Goal: Answer question/provide support: Share knowledge or assist other users

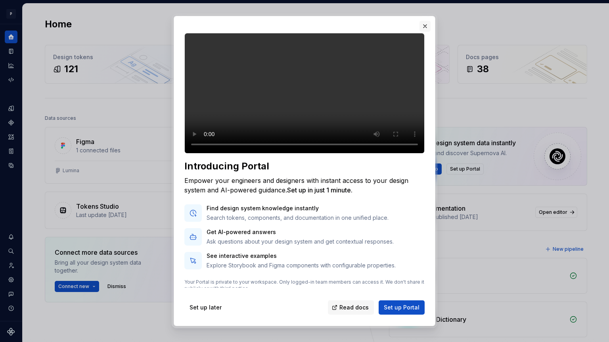
click at [424, 26] on button "button" at bounding box center [425, 26] width 11 height 11
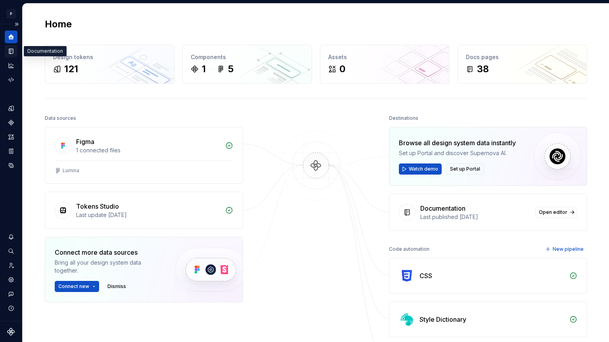
click at [8, 50] on icon "Documentation" at bounding box center [11, 51] width 7 height 7
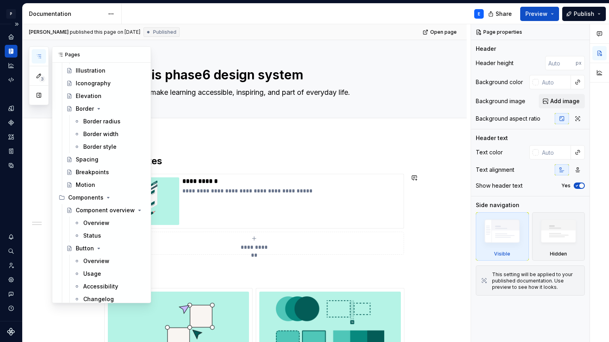
scroll to position [413, 0]
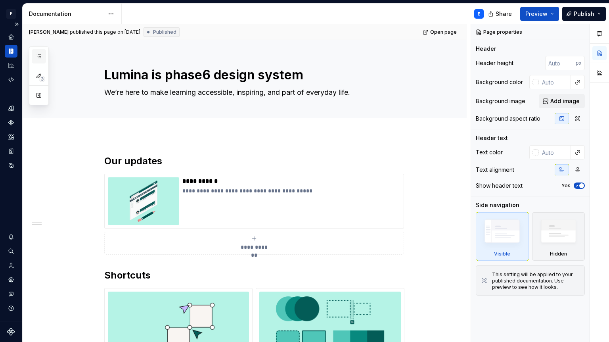
click at [38, 56] on icon "button" at bounding box center [39, 56] width 6 height 6
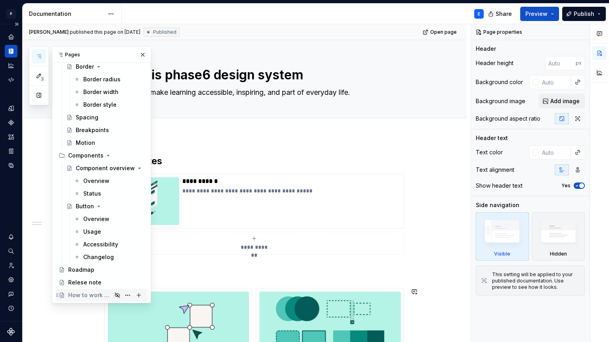
click at [98, 296] on div "How to work with the Design Team" at bounding box center [90, 295] width 44 height 8
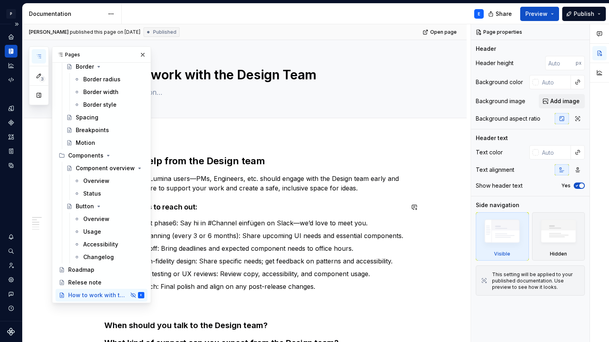
click at [171, 204] on strong "Key moments to reach out:" at bounding box center [150, 207] width 93 height 8
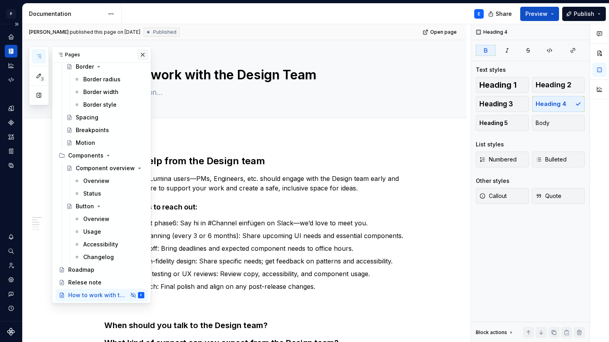
click at [142, 52] on button "button" at bounding box center [142, 54] width 11 height 11
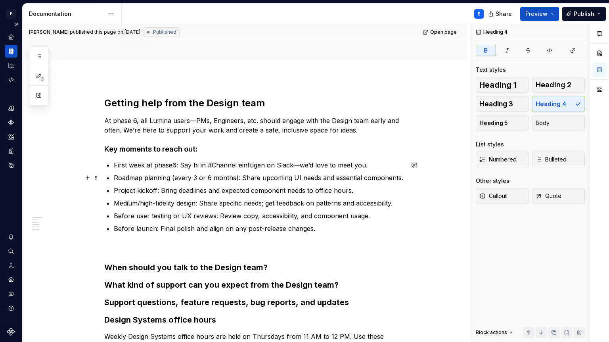
scroll to position [59, 0]
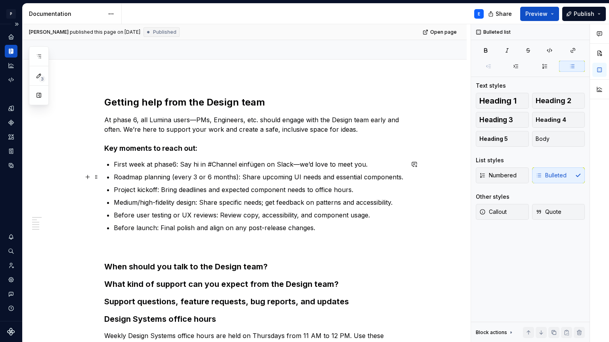
click at [379, 177] on p "Roadmap planning (every 3 or 6 months): Share upcoming UI needs and essential c…" at bounding box center [259, 177] width 290 height 10
click at [384, 158] on div "Getting help from the Design team At phase 6, all Lumina users—PMs, Engineers, …" at bounding box center [254, 227] width 300 height 263
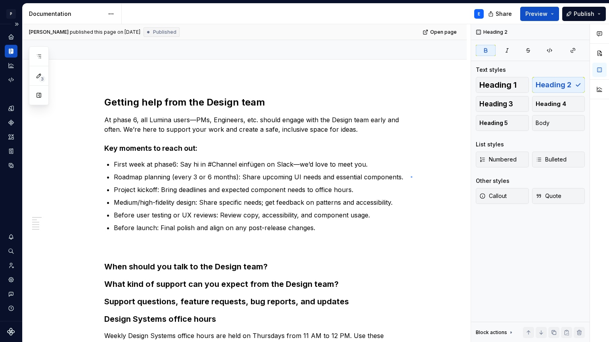
click at [411, 176] on div "[PERSON_NAME] published this page on [DATE] Published Open page Hidden page How…" at bounding box center [247, 183] width 448 height 318
click at [409, 198] on div "Getting help from the Design team At phase 6, all Lumina users—PMs, Engineers, …" at bounding box center [245, 274] width 444 height 395
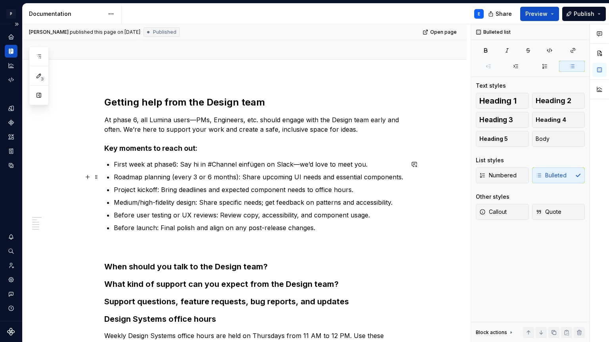
click at [384, 173] on p "Roadmap planning (every 3 or 6 months): Share upcoming UI needs and essential c…" at bounding box center [259, 177] width 290 height 10
click at [420, 165] on button "button" at bounding box center [414, 164] width 11 height 11
click at [390, 158] on div "Getting help from the Design team At phase 6, all Lumina users—PMs, Engineers, …" at bounding box center [254, 227] width 300 height 263
click at [403, 177] on p "Roadmap planning (every 3 or 6 months): Share upcoming UI needs and essential c…" at bounding box center [259, 177] width 290 height 10
click at [398, 203] on p "Medium/high-fidelity design: Share specific needs; get feedback on patterns and…" at bounding box center [259, 203] width 290 height 10
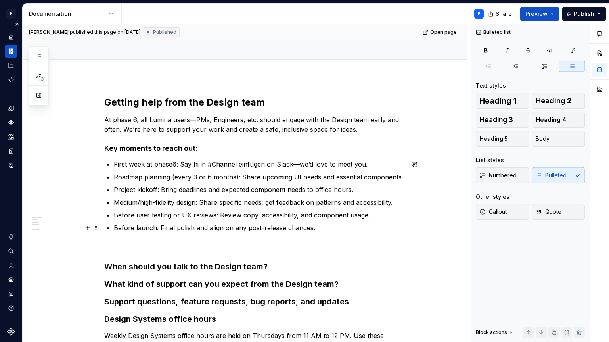
click at [382, 230] on p "Before launch: Final polish and align on any post-release changes." at bounding box center [259, 237] width 290 height 29
click at [90, 229] on button "button" at bounding box center [87, 227] width 11 height 11
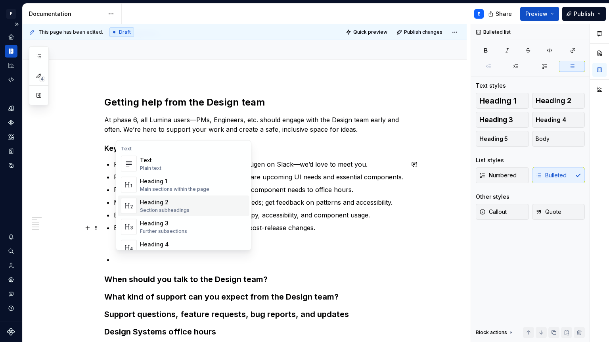
click at [165, 215] on span "Heading 2 Section subheadings" at bounding box center [184, 206] width 132 height 21
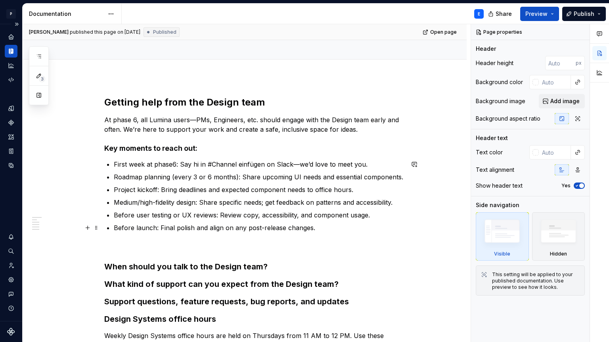
click at [335, 234] on p "Before launch: Final polish and align on any post-release changes." at bounding box center [259, 237] width 290 height 29
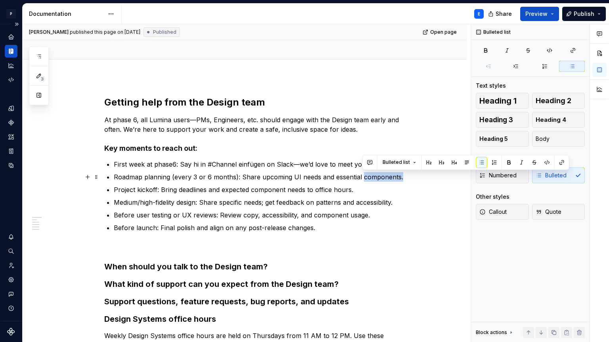
drag, startPoint x: 401, startPoint y: 177, endPoint x: 361, endPoint y: 177, distance: 39.3
click at [361, 177] on p "Roadmap planning (every 3 or 6 months): Share upcoming UI needs and essential c…" at bounding box center [259, 177] width 290 height 10
click at [367, 188] on p "Project kickoff: Bring deadlines and expected component needs to office hours." at bounding box center [259, 190] width 290 height 10
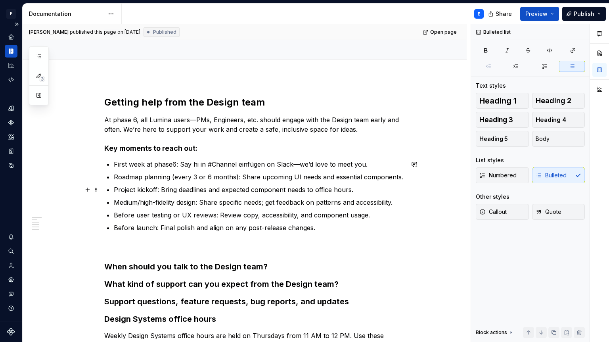
type textarea "*"
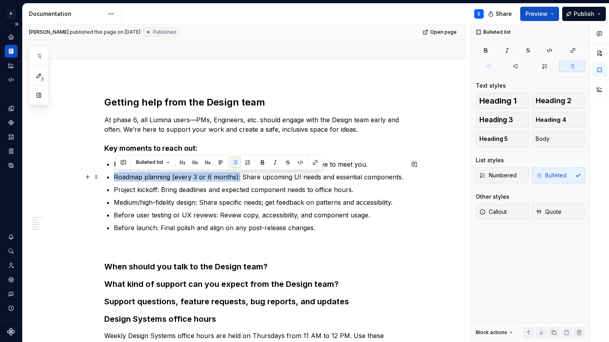
drag, startPoint x: 115, startPoint y: 177, endPoint x: 240, endPoint y: 178, distance: 124.6
click at [240, 178] on div "Getting help from the Design team At phase 6, all Lumina users—PMs, Engineers, …" at bounding box center [254, 227] width 300 height 263
click at [119, 163] on button "button" at bounding box center [123, 162] width 11 height 11
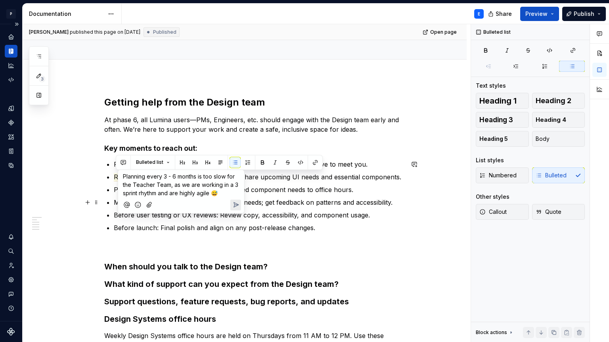
click at [239, 207] on icon "Send" at bounding box center [236, 205] width 8 height 8
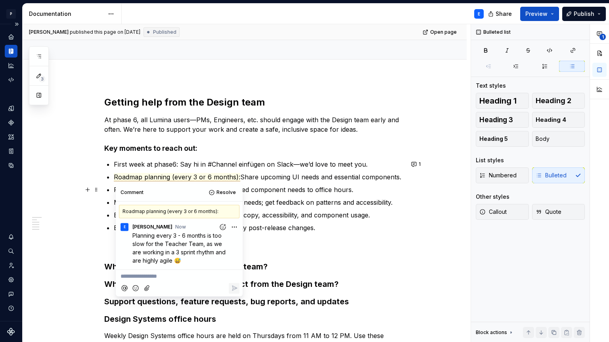
click at [263, 184] on ul "First week at phase6: Say hi in #Channel einfügen on Slack—we’d love to meet yo…" at bounding box center [259, 205] width 290 height 92
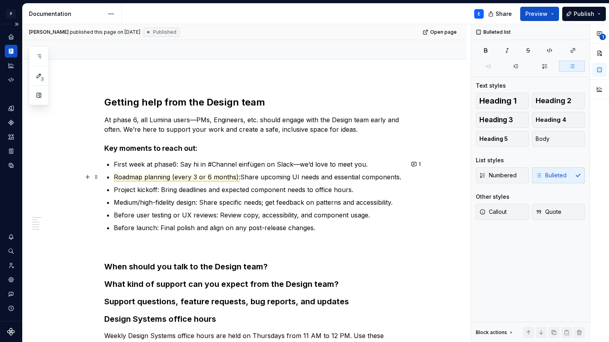
click at [217, 176] on span "Roadmap planning (every 3 or 6 months):" at bounding box center [177, 177] width 127 height 8
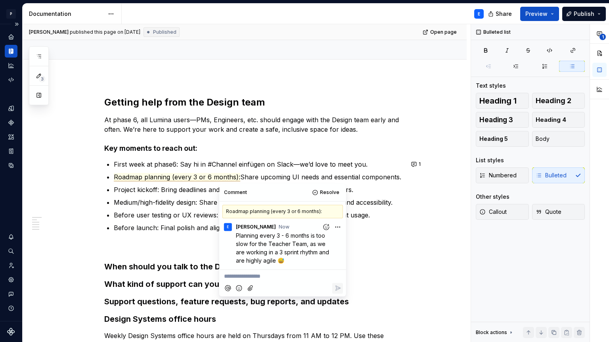
click at [171, 186] on p "Project kickoff: Bring deadlines and expected component needs to office hours." at bounding box center [259, 190] width 290 height 10
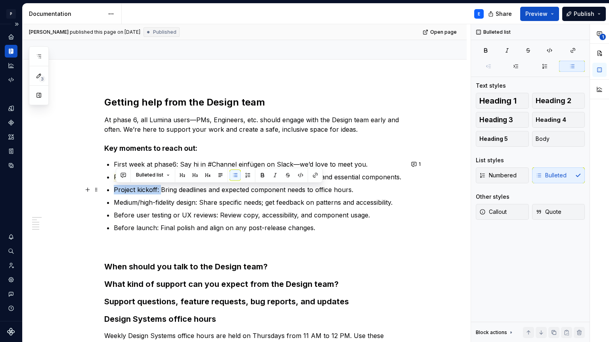
drag, startPoint x: 162, startPoint y: 188, endPoint x: 109, endPoint y: 187, distance: 52.8
click at [114, 187] on li "Project kickoff: Bring deadlines and expected component needs to office hours." at bounding box center [259, 190] width 290 height 10
click at [121, 177] on button "button" at bounding box center [123, 174] width 11 height 11
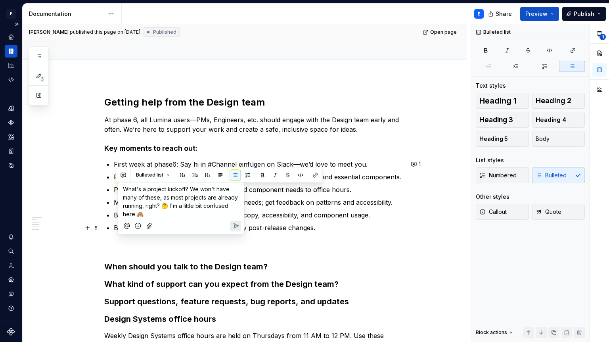
click at [234, 227] on icon "Send" at bounding box center [236, 226] width 8 height 8
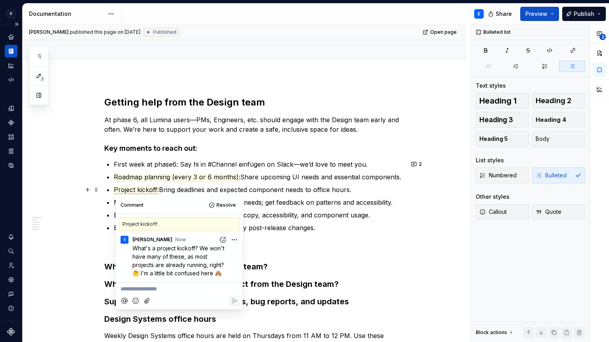
click at [279, 186] on p "Project kickoff: Bring deadlines and expected component needs to office hours." at bounding box center [259, 190] width 290 height 10
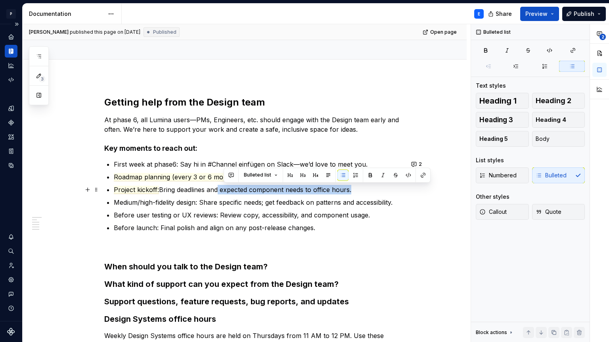
drag, startPoint x: 355, startPoint y: 188, endPoint x: 223, endPoint y: 190, distance: 131.7
click at [223, 190] on p "Project kickoff: Bring deadlines and expected component needs to office hours." at bounding box center [259, 190] width 290 height 10
click at [230, 175] on button "button" at bounding box center [229, 174] width 11 height 11
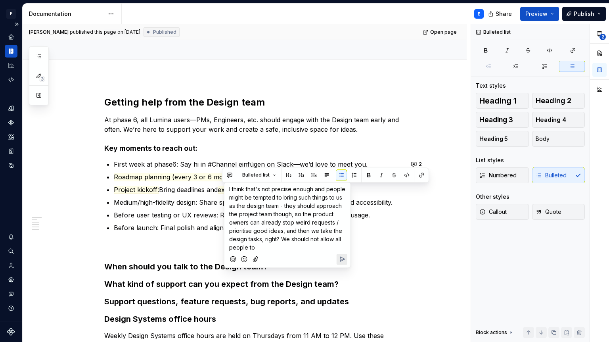
click at [282, 240] on span "I think that's not precise enough and people might be tempted to bring such thi…" at bounding box center [288, 218] width 118 height 65
click at [316, 249] on span "We should not allow all people to" at bounding box center [272, 249] width 87 height 7
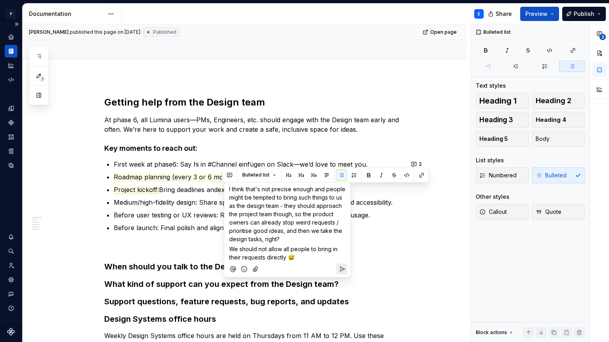
click at [344, 267] on icon "Send" at bounding box center [342, 269] width 8 height 8
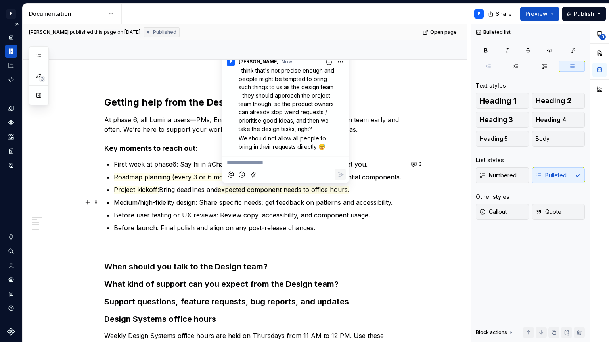
click at [180, 199] on p "Medium/high-fidelity design: Share specific needs; get feedback on patterns and…" at bounding box center [259, 203] width 290 height 10
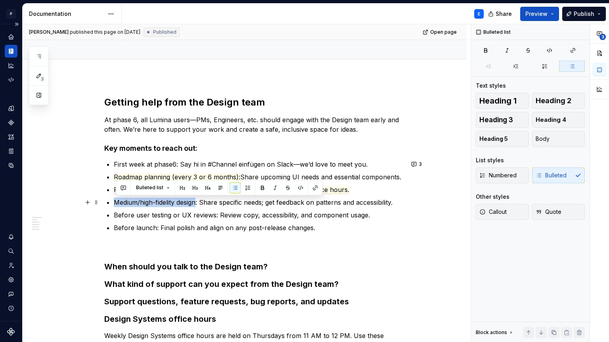
drag, startPoint x: 200, startPoint y: 198, endPoint x: 117, endPoint y: 203, distance: 82.3
click at [117, 203] on p "Medium/high-fidelity design: Share specific needs; get feedback on patterns and…" at bounding box center [259, 203] width 290 height 10
click at [123, 190] on button "button" at bounding box center [123, 187] width 11 height 11
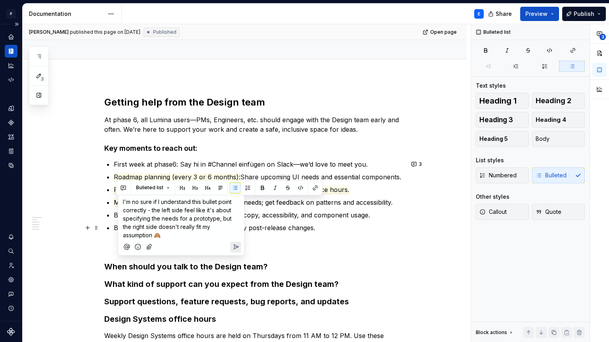
click at [234, 248] on icon "Send" at bounding box center [236, 247] width 8 height 8
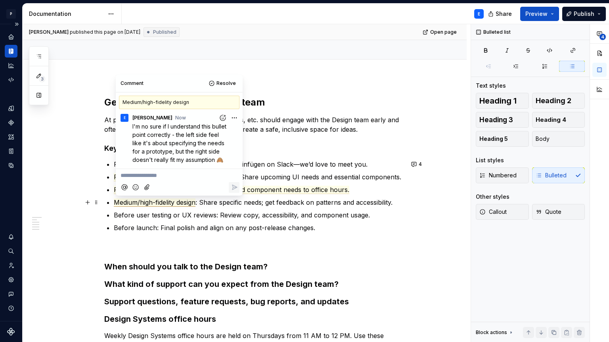
click at [279, 206] on p "Medium/high-fidelity design : Share specific needs; get feedback on patterns an…" at bounding box center [259, 203] width 290 height 10
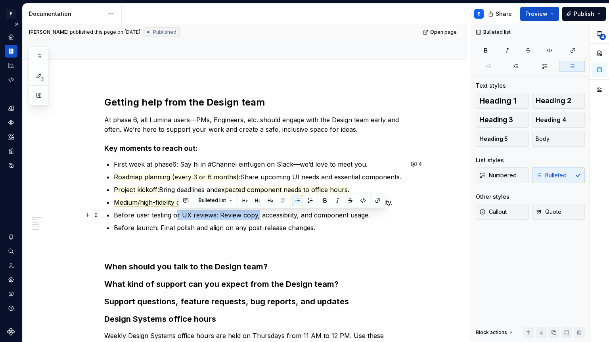
drag, startPoint x: 260, startPoint y: 213, endPoint x: 179, endPoint y: 216, distance: 81.0
click at [179, 216] on p "Before user testing or UX reviews: Review copy, accessibility, and component us…" at bounding box center [259, 215] width 290 height 10
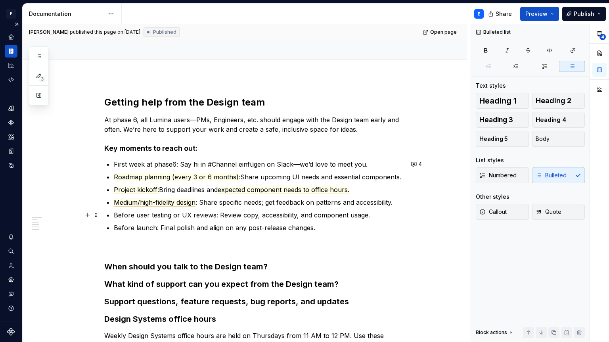
click at [132, 216] on p "Before user testing or UX reviews: Review copy, accessibility, and component us…" at bounding box center [259, 215] width 290 height 10
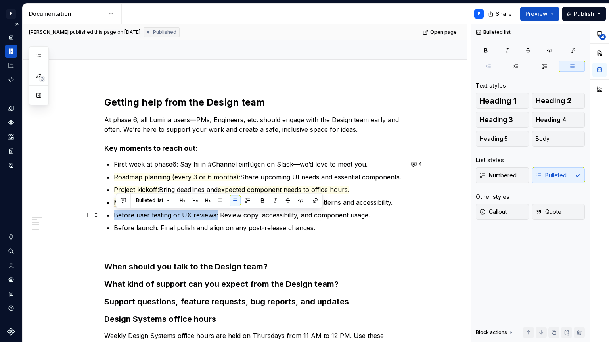
drag, startPoint x: 117, startPoint y: 216, endPoint x: 218, endPoint y: 214, distance: 101.2
click at [218, 214] on p "Before user testing or UX reviews: Review copy, accessibility, and component us…" at bounding box center [259, 215] width 290 height 10
click at [121, 201] on button "button" at bounding box center [123, 200] width 11 height 11
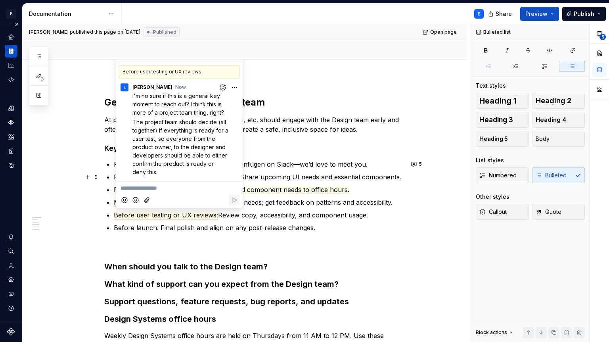
click at [147, 173] on p "The project team should decide (all together) if everything is ready for a user…" at bounding box center [181, 147] width 98 height 58
click at [235, 87] on html "P Lumina E Design system data Documentation E Share Preview Publish 3 Pages Add…" at bounding box center [304, 171] width 609 height 342
click at [219, 105] on span "Edit comment" at bounding box center [208, 102] width 37 height 8
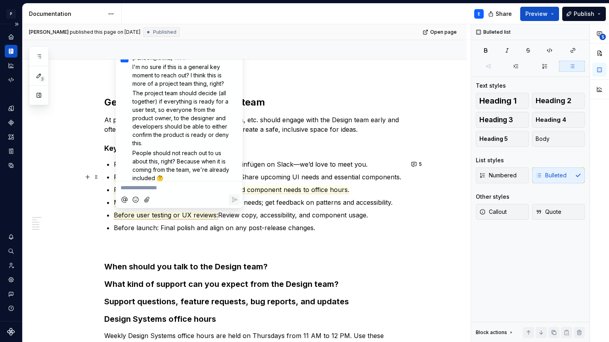
scroll to position [43, 0]
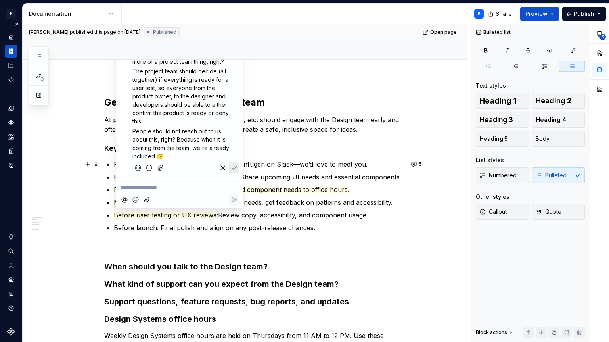
click at [233, 167] on icon "Save" at bounding box center [234, 168] width 8 height 8
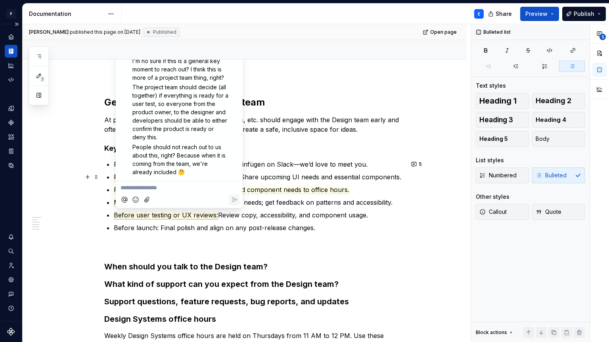
click at [291, 173] on p "Roadmap planning (every 3 or 6 months): Share upcoming UI needs and essential c…" at bounding box center [259, 177] width 290 height 10
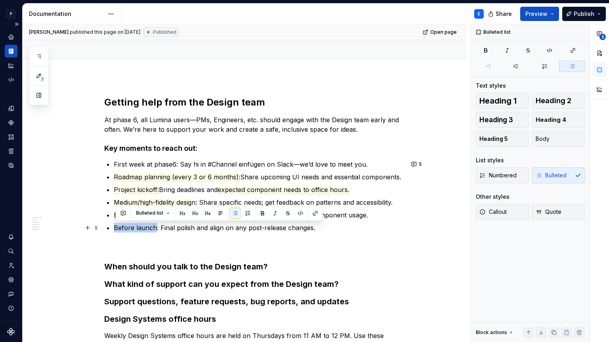
drag, startPoint x: 157, startPoint y: 228, endPoint x: 112, endPoint y: 228, distance: 45.2
click at [112, 228] on div "Getting help from the Design team At phase 6, all Lumina users—PMs, Engineers, …" at bounding box center [254, 227] width 300 height 263
click at [123, 215] on button "button" at bounding box center [123, 212] width 11 height 11
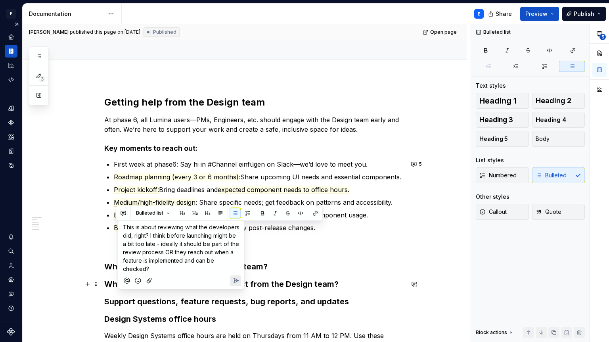
click at [234, 280] on icon "Send" at bounding box center [236, 280] width 5 height 5
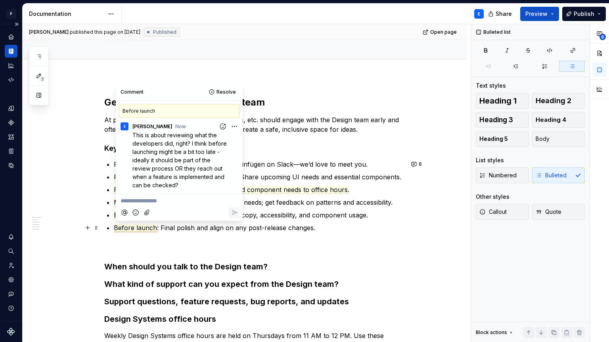
click at [286, 228] on p "Before launch : Final polish and align on any post-release changes." at bounding box center [259, 237] width 290 height 29
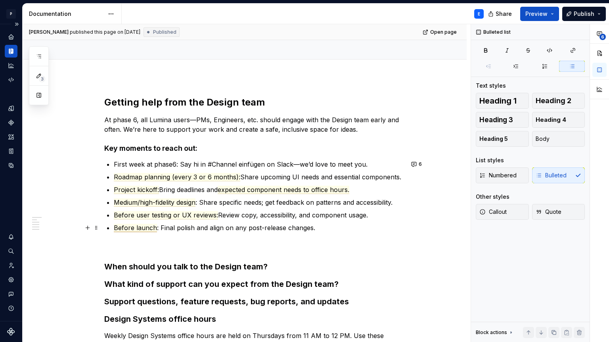
click at [141, 224] on span "Before launch" at bounding box center [135, 228] width 43 height 8
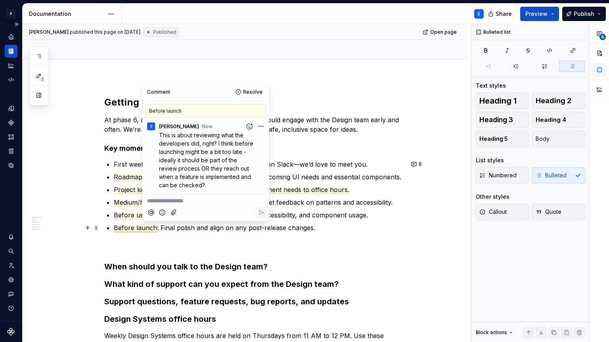
click at [311, 230] on p "Before launch : Final polish and align on any post-release changes." at bounding box center [259, 237] width 290 height 29
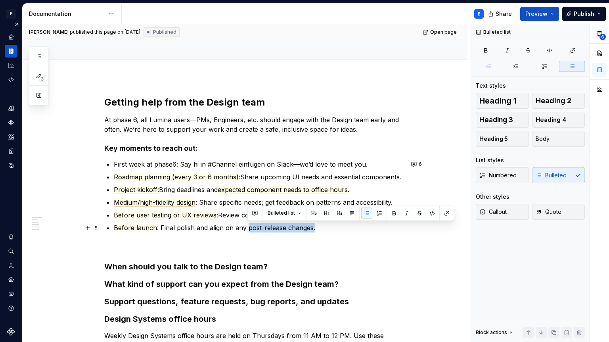
drag, startPoint x: 315, startPoint y: 227, endPoint x: 247, endPoint y: 225, distance: 68.2
click at [247, 225] on p "Before launch : Final polish and align on any post-release changes." at bounding box center [259, 237] width 290 height 29
click at [205, 228] on p "Before launch : Final polish and align on any post-release changes." at bounding box center [259, 237] width 290 height 29
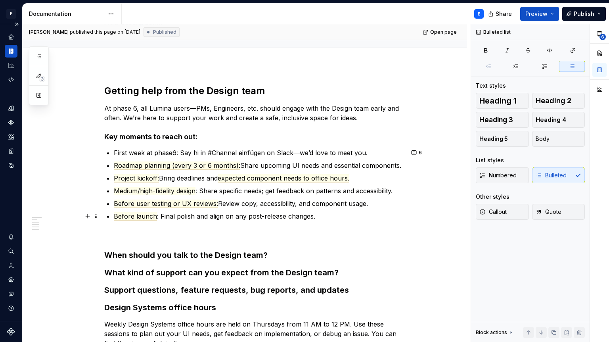
scroll to position [70, 0]
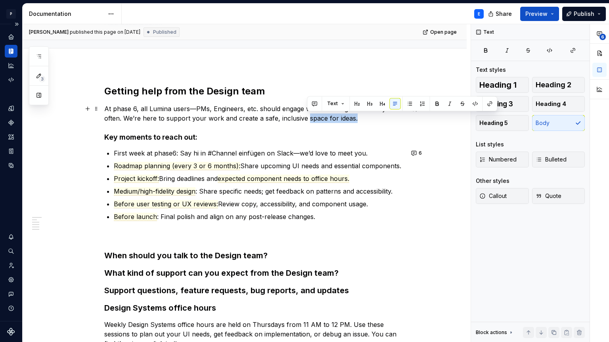
drag, startPoint x: 359, startPoint y: 117, endPoint x: 309, endPoint y: 119, distance: 50.0
click at [309, 119] on p "At phase 6, all Lumina users—PMs, Engineers, etc. should engage with the Design…" at bounding box center [254, 113] width 300 height 19
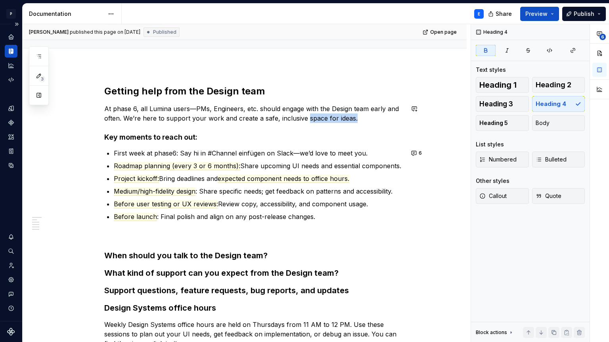
click at [282, 126] on div "Getting help from the Design team At phase 6, all Lumina users—PMs, Engineers, …" at bounding box center [254, 216] width 300 height 263
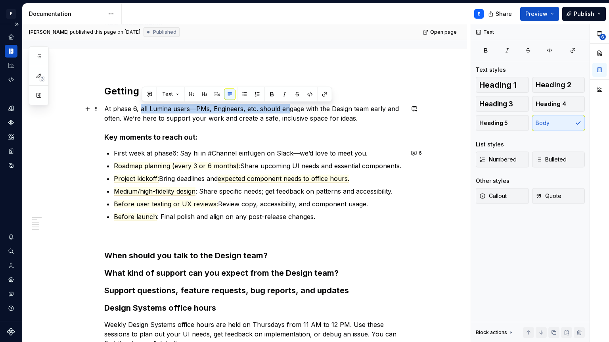
drag, startPoint x: 142, startPoint y: 108, endPoint x: 290, endPoint y: 108, distance: 148.7
click at [290, 108] on p "At phase 6, all Lumina users—PMs, Engineers, etc. should engage with the Design…" at bounding box center [254, 113] width 300 height 19
click at [354, 102] on div "Getting help from the Design team At phase 6, all Lumina users—PMs, Engineers, …" at bounding box center [254, 216] width 300 height 263
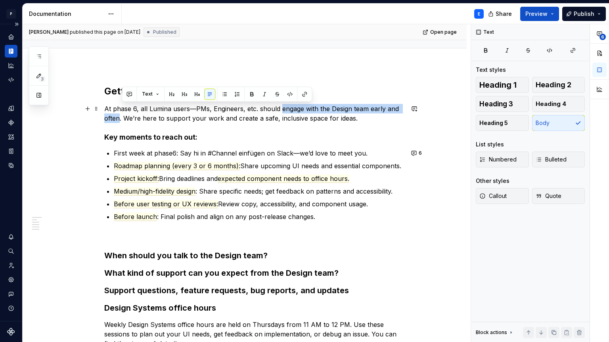
drag, startPoint x: 281, startPoint y: 108, endPoint x: 122, endPoint y: 115, distance: 159.2
click at [122, 115] on p "At phase 6, all Lumina users—PMs, Engineers, etc. should engage with the Design…" at bounding box center [254, 113] width 300 height 19
click at [129, 95] on button "button" at bounding box center [129, 93] width 11 height 11
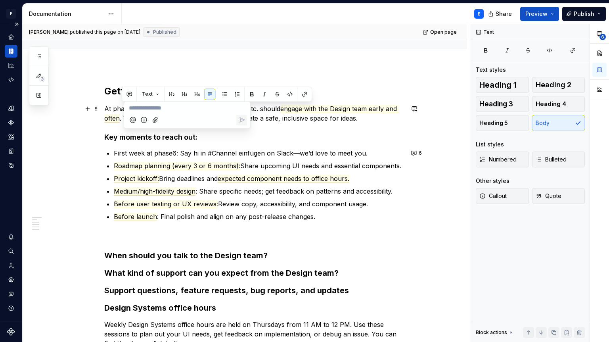
click at [158, 109] on p "**********" at bounding box center [187, 108] width 117 height 8
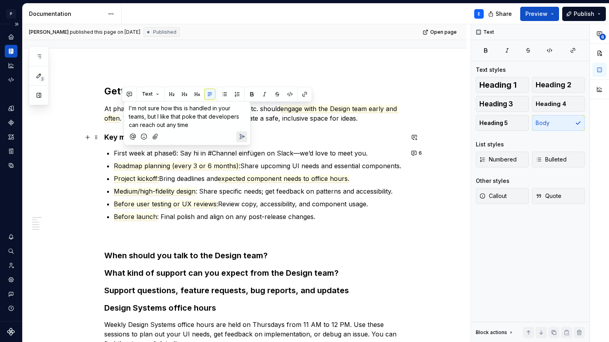
click at [146, 137] on icon "Add emoji" at bounding box center [144, 136] width 8 height 8
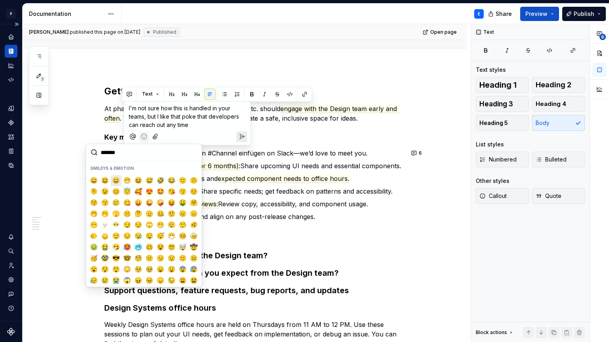
click at [117, 179] on span "😄" at bounding box center [116, 181] width 6 height 8
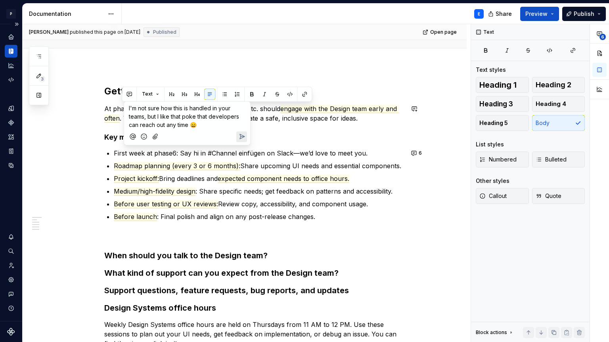
click at [203, 123] on p "I'm not sure how this is handled in your teams, but I like that poke that devel…" at bounding box center [187, 116] width 117 height 25
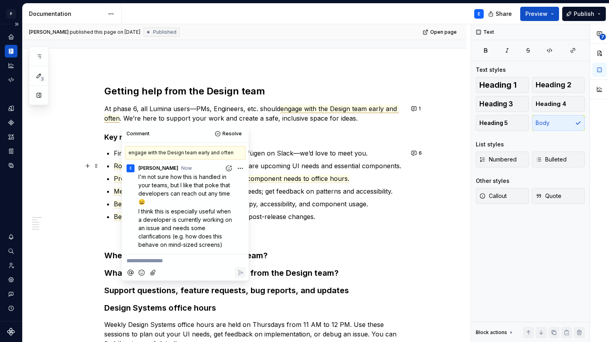
click at [238, 169] on html "P Lumina E Design system data Documentation E Share Preview Publish 3 Pages Add…" at bounding box center [304, 171] width 609 height 342
click at [224, 179] on span "Edit comment" at bounding box center [214, 183] width 37 height 8
click at [218, 241] on span "I think this is especially useful when a developer is currently working on an i…" at bounding box center [185, 228] width 95 height 40
click at [241, 169] on html "P Lumina E Design system data Documentation E Share Preview Publish 3 Pages Add…" at bounding box center [304, 171] width 609 height 342
click at [233, 180] on div "Edit comment" at bounding box center [214, 182] width 61 height 11
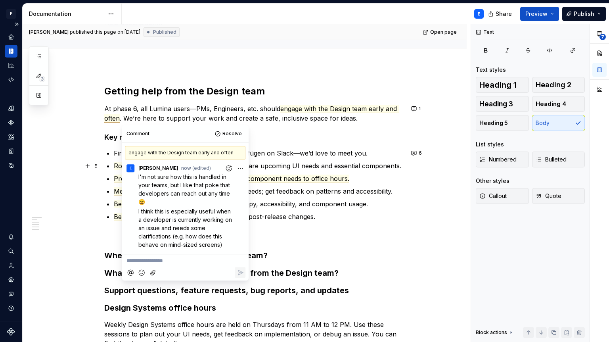
click at [237, 164] on html "P Lumina E Design system data Documentation E Share Preview Publish 3 Pages Add…" at bounding box center [304, 171] width 609 height 342
click at [229, 182] on span "Edit comment" at bounding box center [214, 183] width 37 height 8
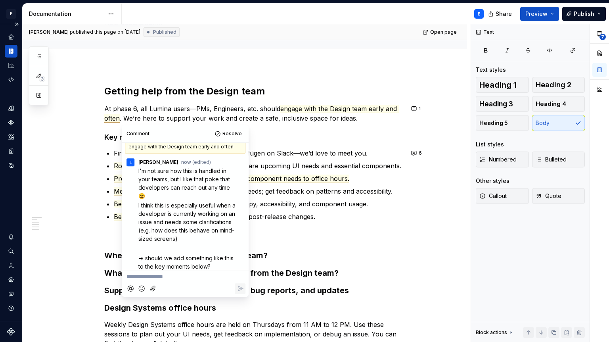
scroll to position [28, 0]
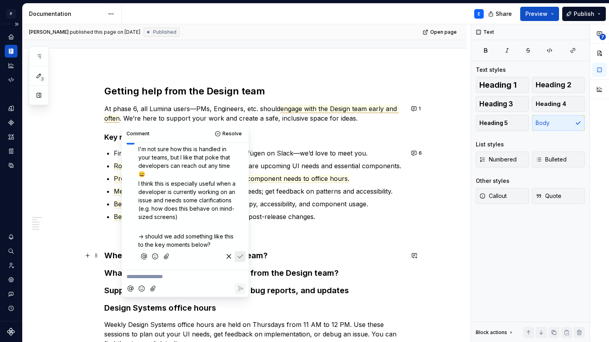
click at [240, 257] on icon "Save" at bounding box center [240, 256] width 5 height 3
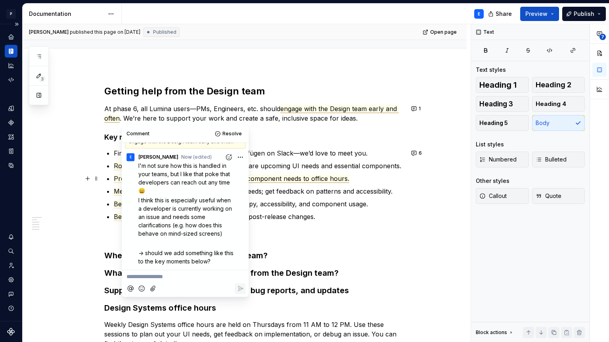
click at [301, 177] on span "expected component needs to office hours." at bounding box center [284, 179] width 132 height 8
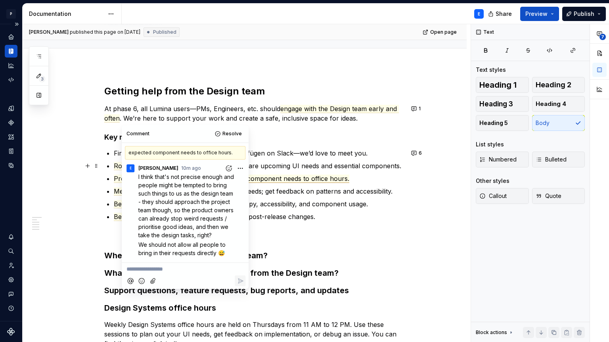
click at [305, 165] on p "Roadmap planning (every 3 or 6 months): Share upcoming UI needs and essential c…" at bounding box center [259, 166] width 290 height 10
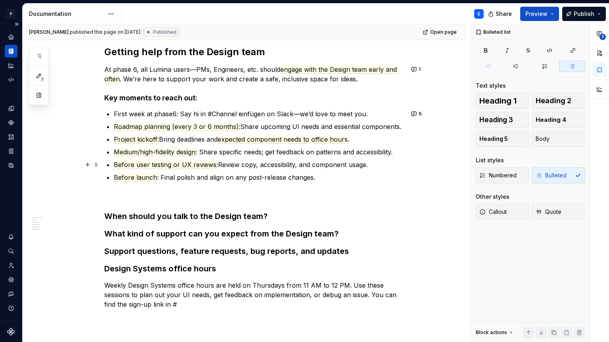
scroll to position [119, 0]
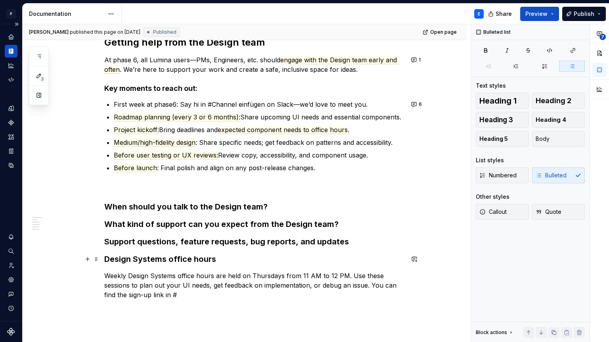
type textarea "*"
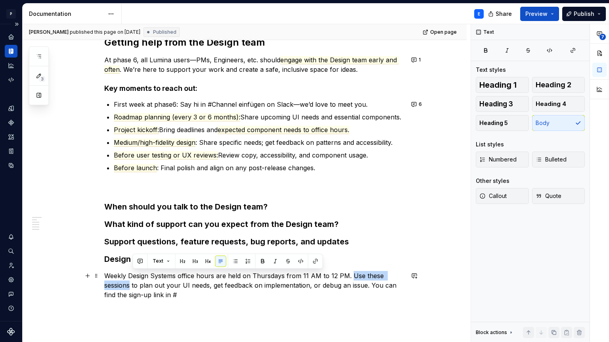
drag, startPoint x: 351, startPoint y: 275, endPoint x: 131, endPoint y: 282, distance: 219.5
click at [131, 282] on p "Weekly Design Systems office hours are held on Thursdays from 11 AM to 12 PM. U…" at bounding box center [254, 285] width 300 height 29
click at [140, 262] on button "button" at bounding box center [139, 260] width 11 height 11
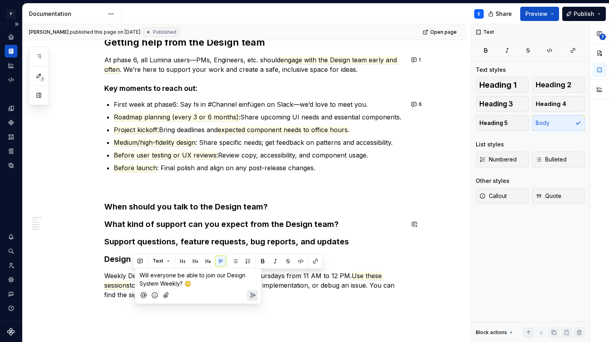
click at [195, 282] on p "Will everyone be able to join our Design System Weekly? 😳" at bounding box center [198, 279] width 117 height 17
click at [140, 292] on span "I'm probably misunderstanding the" at bounding box center [185, 293] width 90 height 7
drag, startPoint x: 163, startPoint y: 294, endPoint x: 256, endPoint y: 293, distance: 93.2
click at [256, 293] on div "Will everyone be able to join our Design System Weekly? 😳 Also I'm probably mis…" at bounding box center [198, 283] width 120 height 29
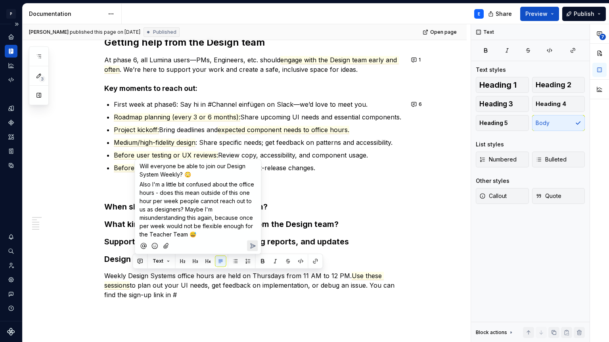
click at [251, 244] on icon "Send" at bounding box center [253, 245] width 5 height 5
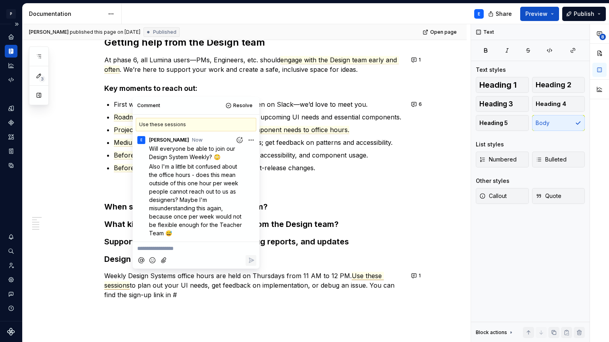
scroll to position [0, 0]
click at [297, 231] on div "Getting help from the Design team At phase 6, all Lumina users—PMs, Engineers, …" at bounding box center [254, 167] width 300 height 263
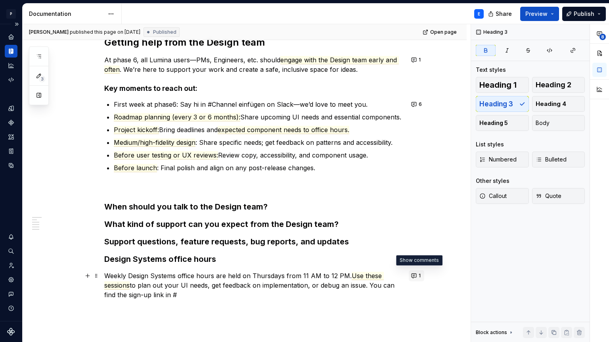
click at [417, 276] on button "1" at bounding box center [416, 275] width 15 height 11
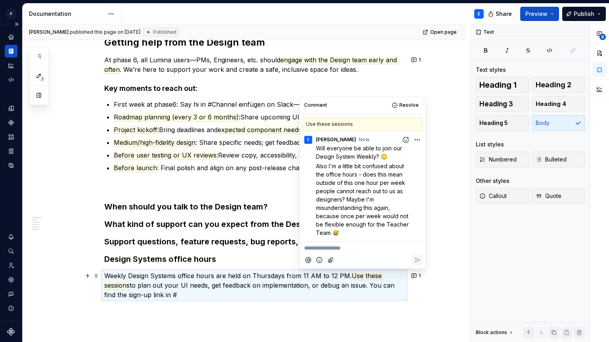
click at [417, 140] on html "P Lumina E Design system data Documentation E Share Preview Publish 3 Pages Add…" at bounding box center [304, 171] width 609 height 342
click at [405, 152] on span "Edit comment" at bounding box center [391, 154] width 37 height 8
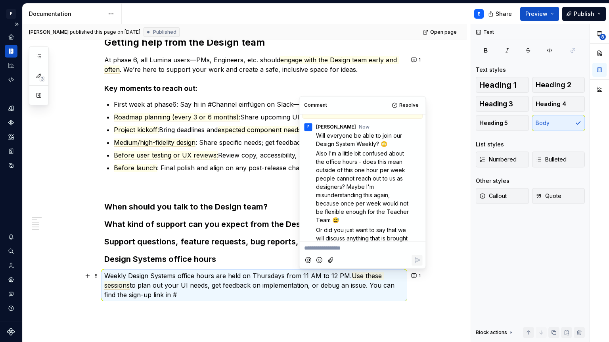
scroll to position [21, 0]
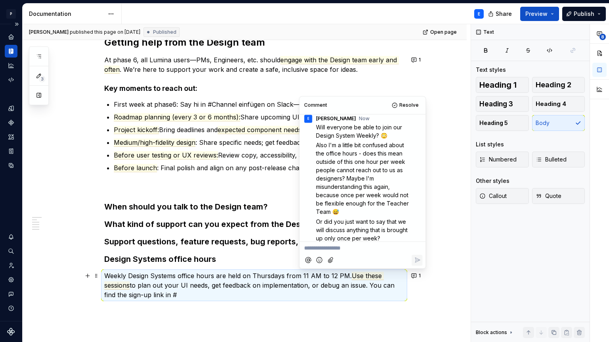
click at [412, 229] on p "Or did you just want to say that we will discuss anything that is brought up on…" at bounding box center [364, 229] width 97 height 25
click at [325, 237] on span "Or did you just want to say that we will discuss anything that is brought up on…" at bounding box center [362, 229] width 93 height 23
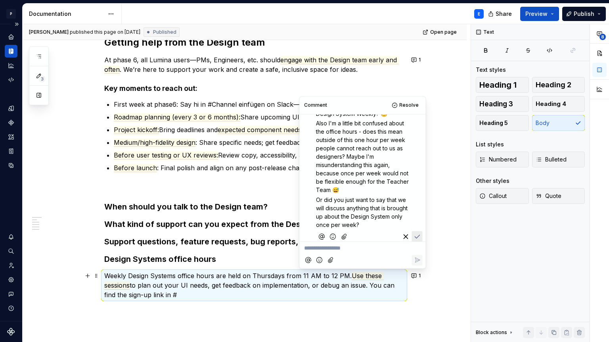
scroll to position [51, 0]
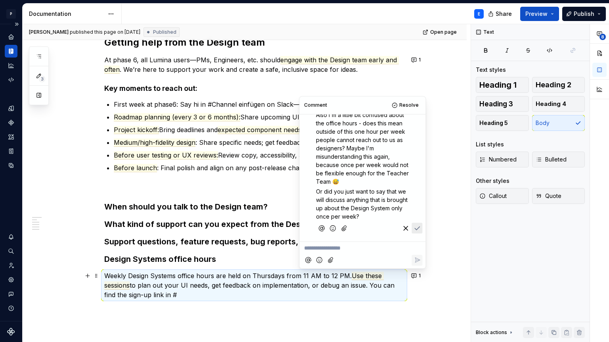
click at [418, 223] on button "Save" at bounding box center [417, 228] width 11 height 11
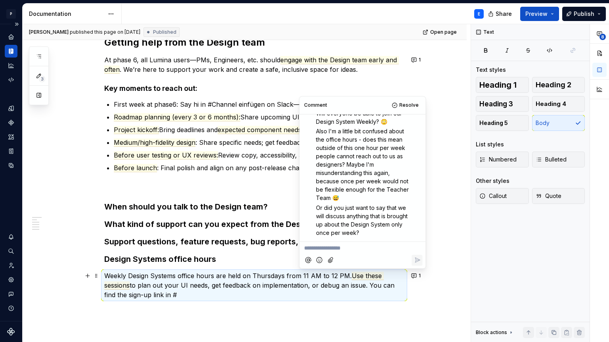
click at [435, 154] on div "Getting help from the Design team At phase 6, all Lumina users—PMs, Engineers, …" at bounding box center [245, 214] width 444 height 395
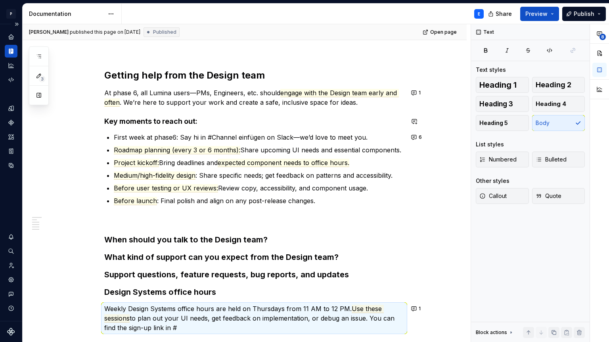
scroll to position [0, 0]
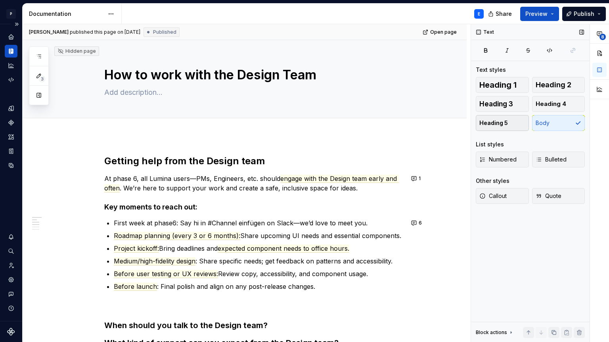
type textarea "*"
